Goal: Information Seeking & Learning: Learn about a topic

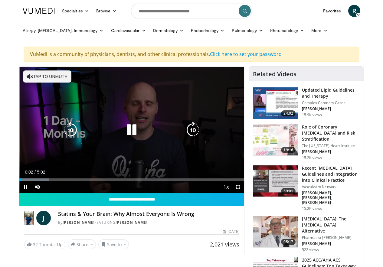
click at [40, 78] on button "Tap to unmute" at bounding box center [47, 76] width 48 height 12
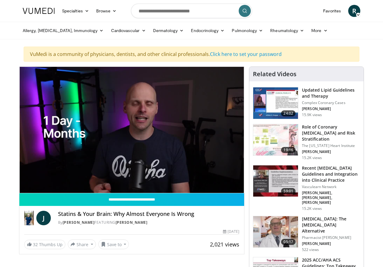
click at [298, 104] on img at bounding box center [275, 102] width 45 height 31
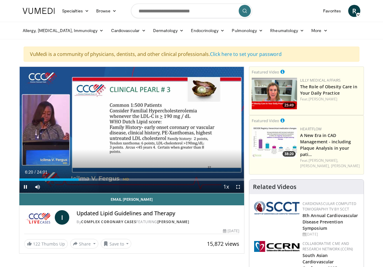
click at [235, 175] on div "Current Time 6:20 / Duration 24:01" at bounding box center [131, 171] width 225 height 5
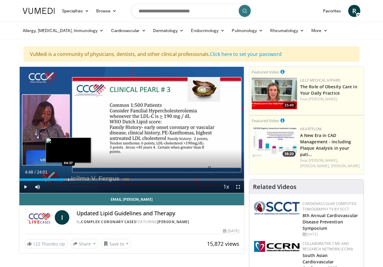
drag, startPoint x: 66, startPoint y: 190, endPoint x: 53, endPoint y: 190, distance: 13.0
click at [68, 181] on div "Progress Bar" at bounding box center [68, 180] width 1 height 2
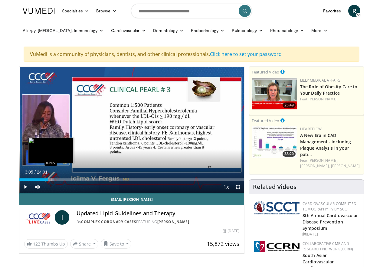
drag, startPoint x: 52, startPoint y: 190, endPoint x: 42, endPoint y: 192, distance: 10.7
click at [36, 181] on div "Loaded : 15.23% 03:03 03:05" at bounding box center [131, 180] width 225 height 2
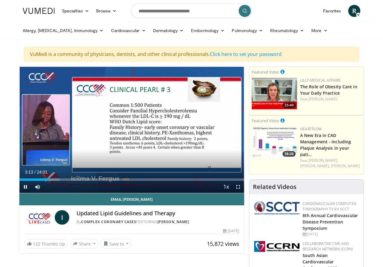
click at [44, 192] on div "Current Time 3:13 / Duration 24:01 Pause Skip Backward Skip Forward Mute Loaded…" at bounding box center [131, 187] width 225 height 12
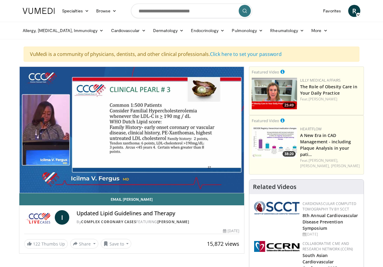
drag, startPoint x: 37, startPoint y: 193, endPoint x: 41, endPoint y: 192, distance: 4.0
click at [41, 193] on div "Current Time 3:20 / Duration 24:01 Pause Skip Backward Skip Forward Mute Loaded…" at bounding box center [131, 199] width 225 height 12
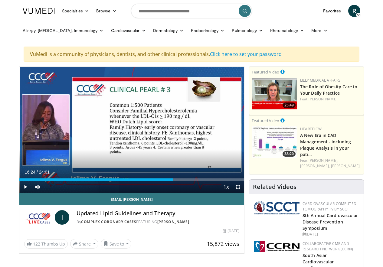
drag, startPoint x: 182, startPoint y: 191, endPoint x: 172, endPoint y: 190, distance: 10.0
click at [172, 181] on div "Loaded : 68.56% 16:24 16:27" at bounding box center [131, 180] width 225 height 2
drag, startPoint x: 195, startPoint y: 192, endPoint x: 186, endPoint y: 192, distance: 9.1
click at [186, 192] on div "Current Time 17:51 / Duration 24:01 Play Skip Backward Skip Forward Mute Loaded…" at bounding box center [131, 187] width 225 height 12
drag, startPoint x: 219, startPoint y: 192, endPoint x: 216, endPoint y: 194, distance: 3.7
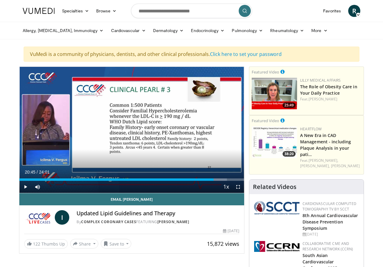
click at [216, 193] on div "Current Time 20:45 / Duration 24:01 Play Skip Backward Skip Forward Mute Loaded…" at bounding box center [131, 187] width 225 height 12
drag, startPoint x: 216, startPoint y: 194, endPoint x: 208, endPoint y: 195, distance: 8.2
click at [208, 193] on video-js "**********" at bounding box center [131, 130] width 225 height 126
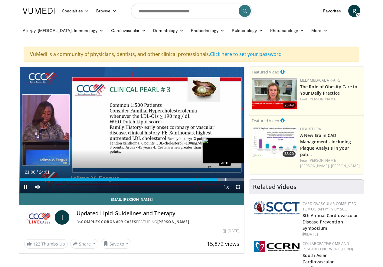
drag, startPoint x: 218, startPoint y: 193, endPoint x: 209, endPoint y: 192, distance: 8.6
click at [209, 192] on div "Current Time 21:08 / Duration 24:01 Pause Skip Backward Skip Forward Mute Loade…" at bounding box center [131, 187] width 225 height 12
drag, startPoint x: 220, startPoint y: 192, endPoint x: 213, endPoint y: 192, distance: 7.3
click at [228, 181] on div "Progress Bar" at bounding box center [228, 180] width 1 height 2
drag, startPoint x: 235, startPoint y: 189, endPoint x: 230, endPoint y: 189, distance: 4.5
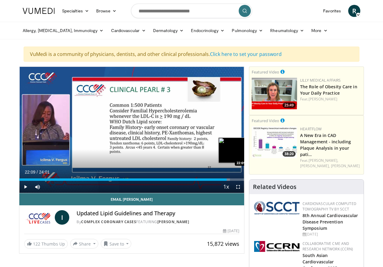
click at [230, 181] on div "Loaded : 93.74% 22:11 22:09" at bounding box center [131, 178] width 225 height 6
